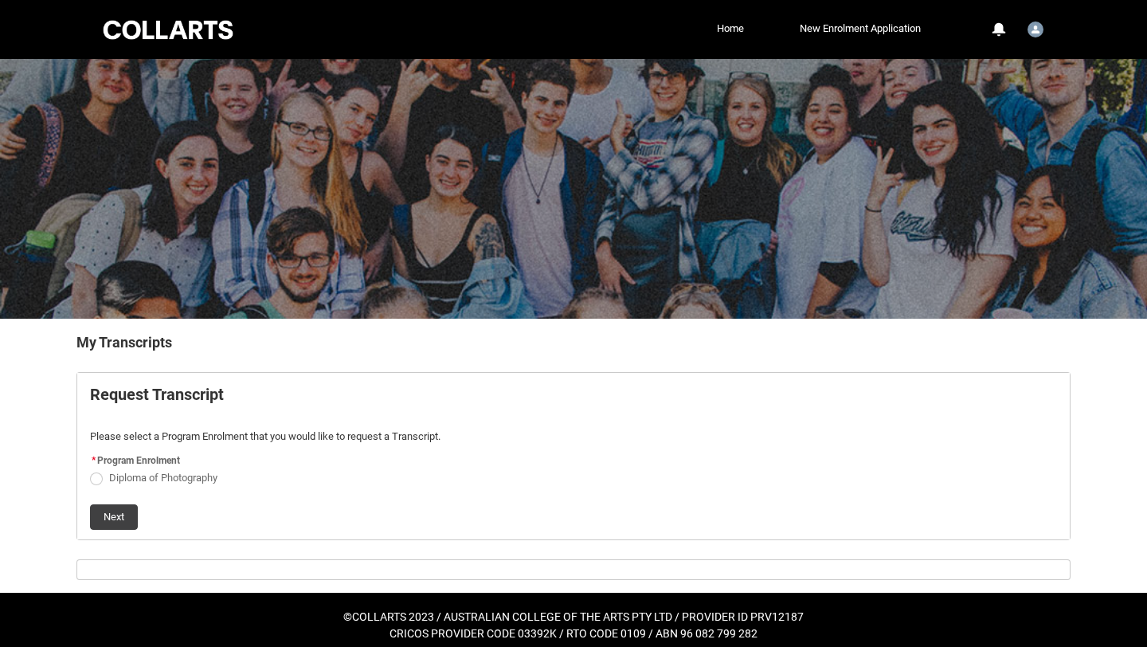
scroll to position [10, 0]
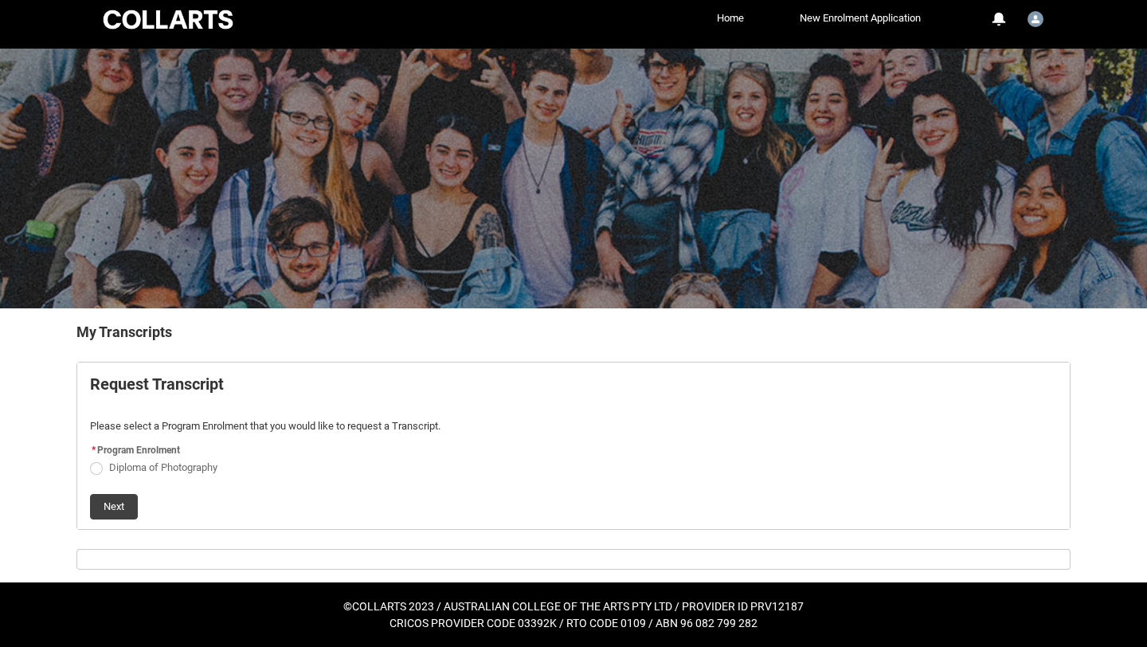
click at [99, 464] on span "Request_Student_Transcript flow" at bounding box center [96, 468] width 13 height 13
click at [90, 459] on input "Diploma of Photography" at bounding box center [89, 458] width 1 height 1
radio input "true"
click at [105, 498] on button "Next" at bounding box center [114, 506] width 48 height 25
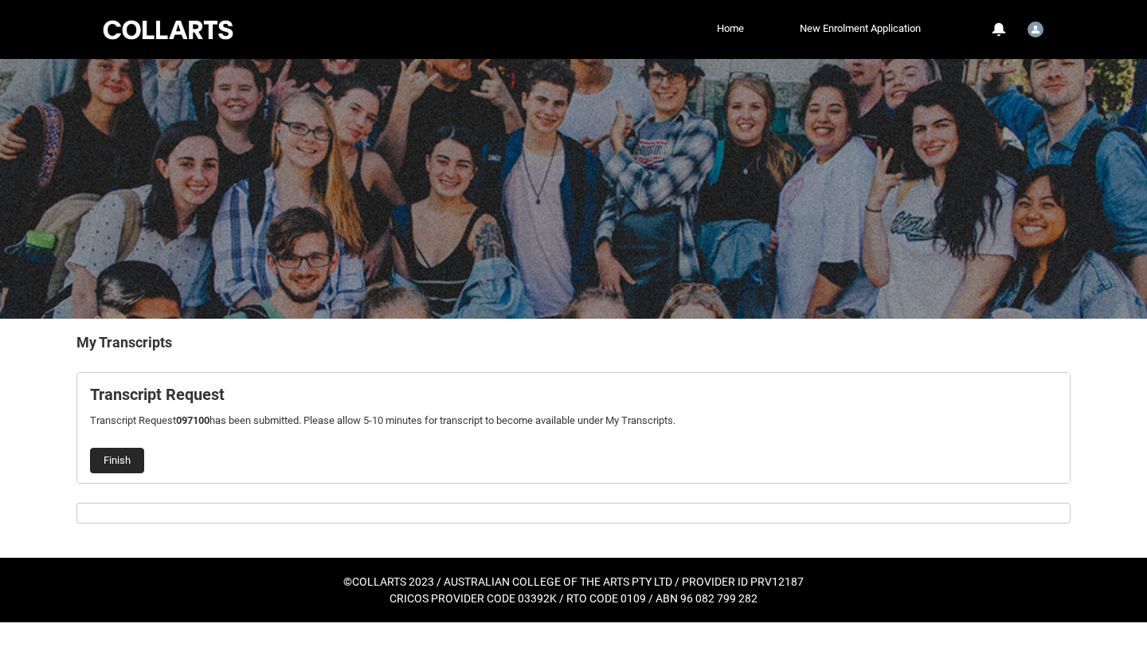
click at [100, 459] on button "Finish" at bounding box center [117, 460] width 54 height 25
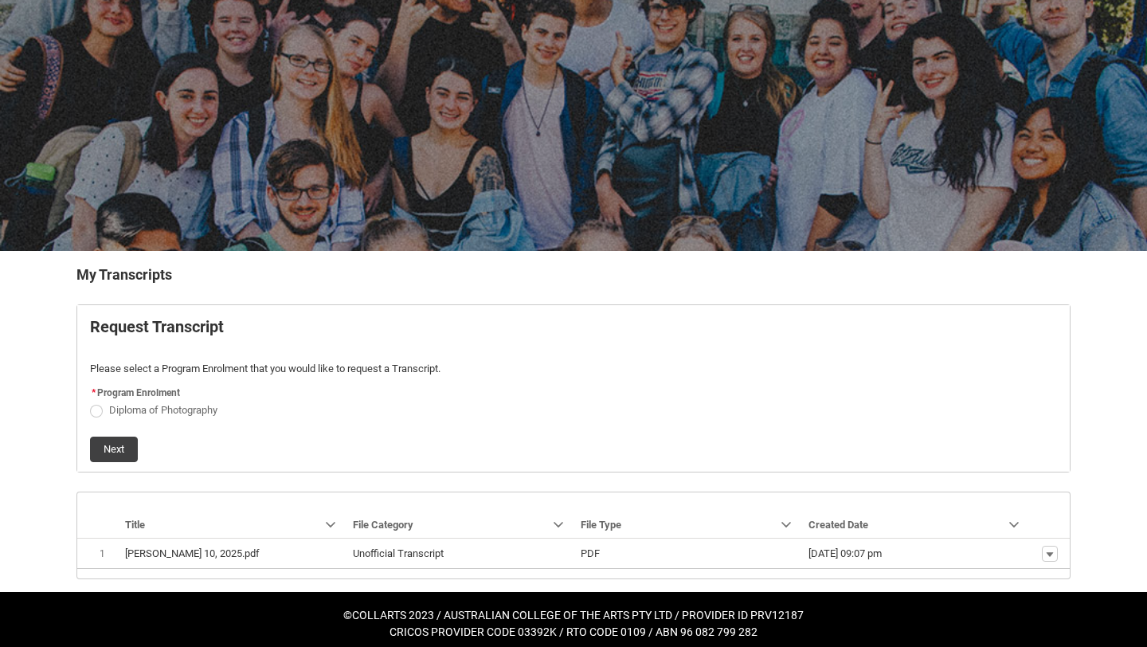
scroll to position [77, 0]
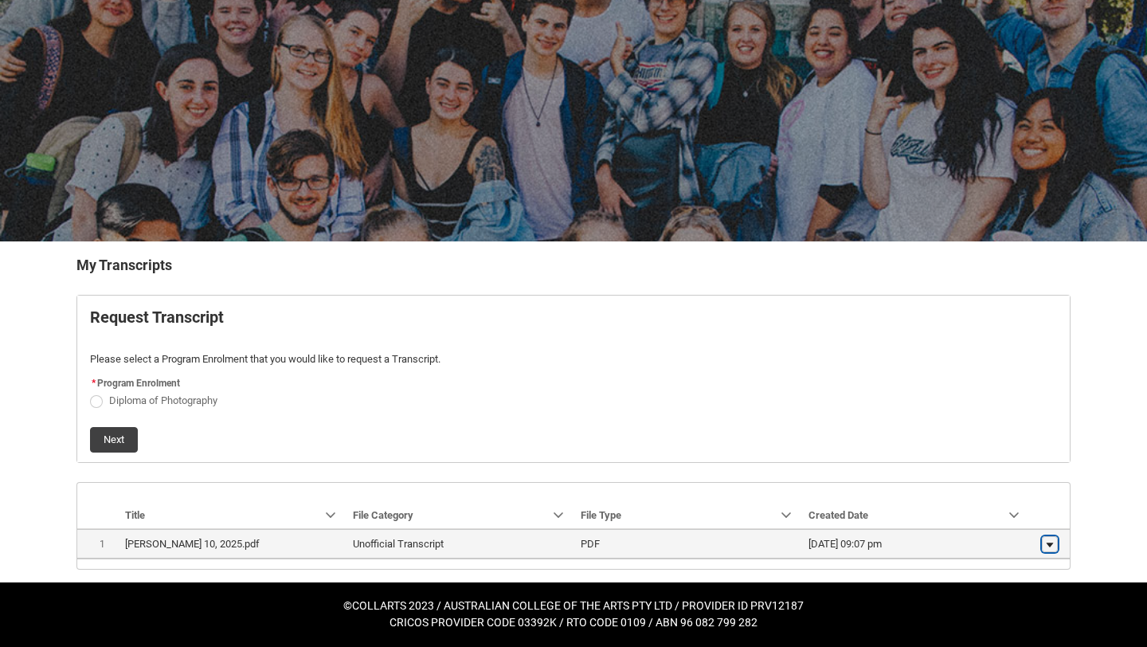
click at [1050, 546] on lightning-primitive-icon "button" at bounding box center [1050, 543] width 10 height 11
click at [1022, 540] on span "Download" at bounding box center [1014, 540] width 44 height 14
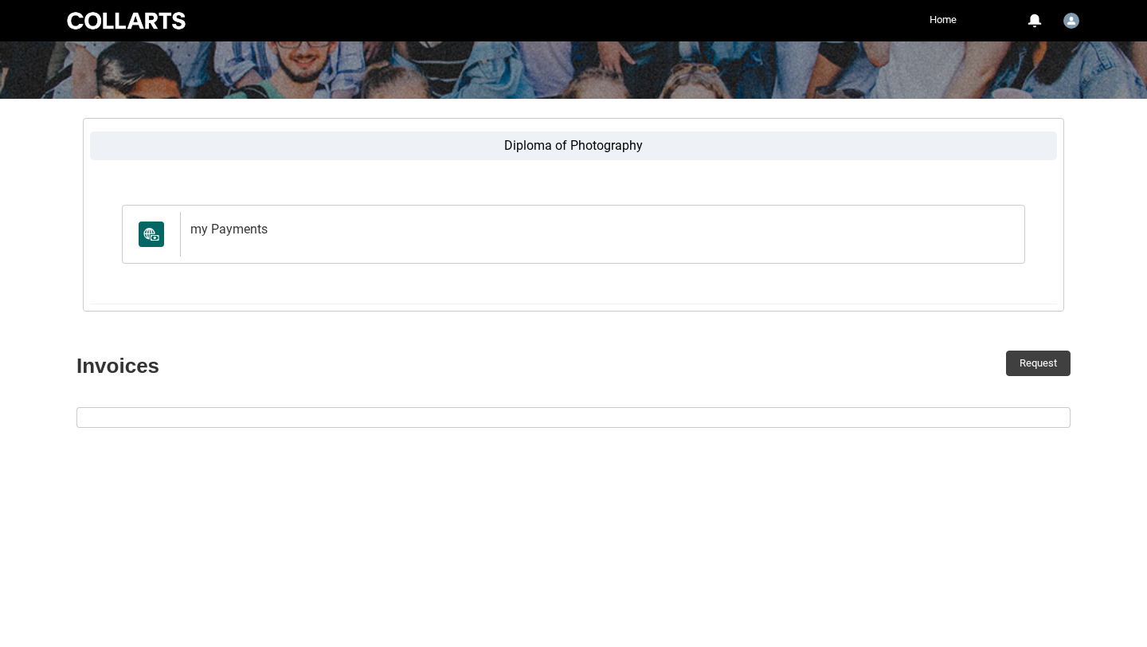
scroll to position [246, 0]
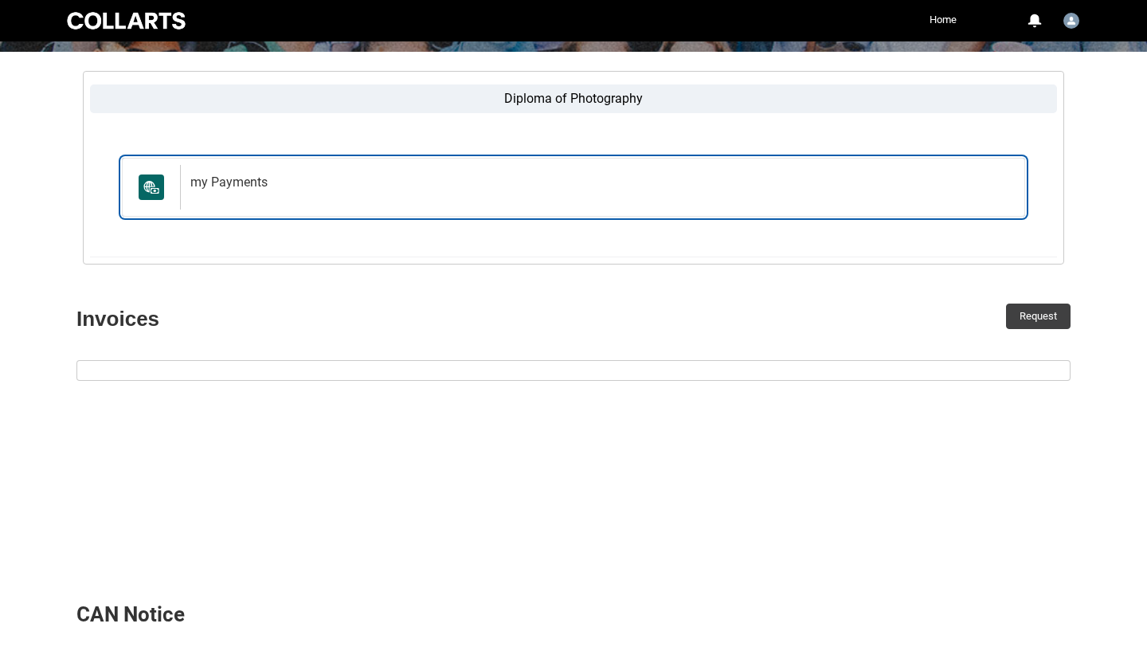
click at [233, 191] on div "my Payments" at bounding box center [599, 187] width 838 height 45
